Goal: Transaction & Acquisition: Purchase product/service

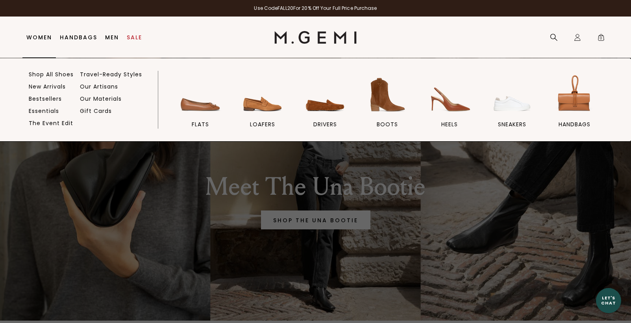
click at [45, 37] on link "Women" at bounding box center [39, 37] width 26 height 6
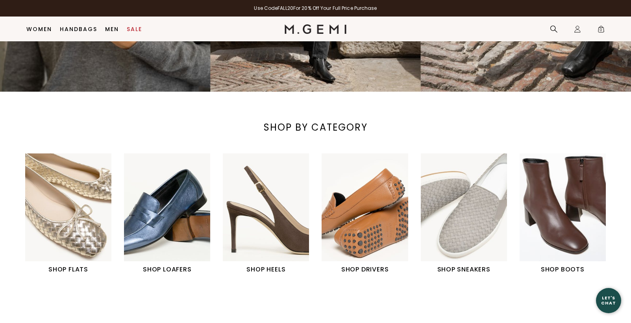
scroll to position [214, 0]
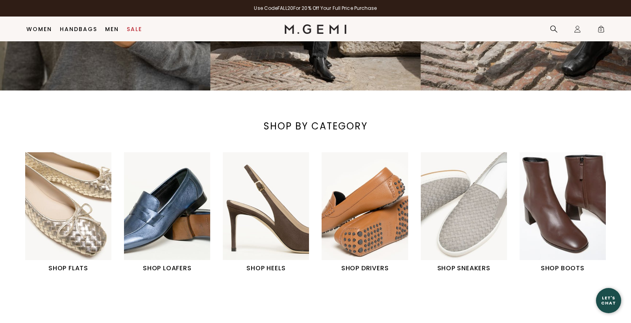
click at [91, 226] on img "1 / 6" at bounding box center [68, 206] width 86 height 108
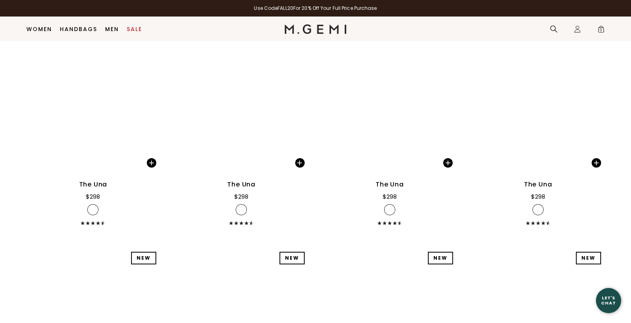
scroll to position [2464, 0]
